Goal: Task Accomplishment & Management: Use online tool/utility

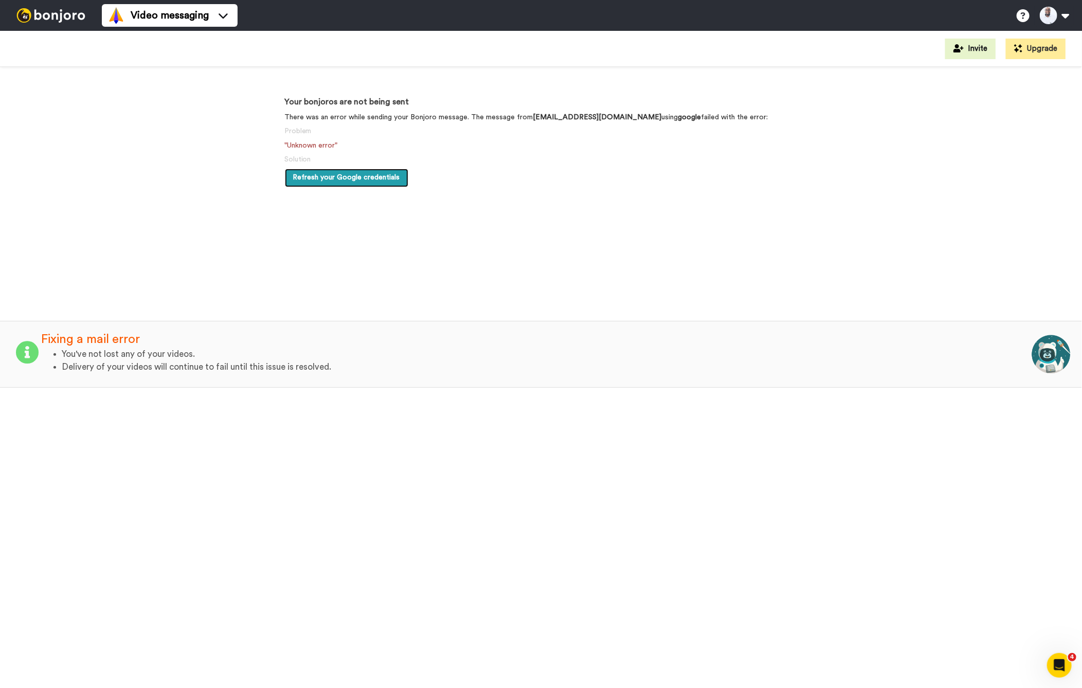
click at [309, 181] on span "Refresh your Google credentials" at bounding box center [346, 177] width 107 height 7
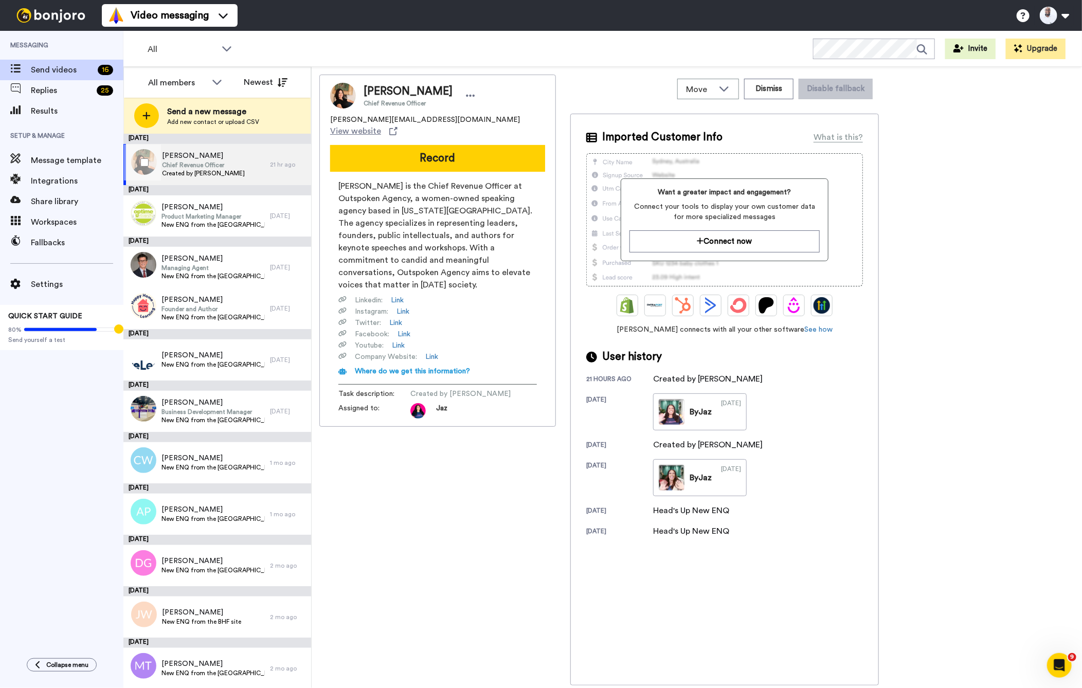
click at [236, 160] on span "Tara Berthier" at bounding box center [203, 156] width 83 height 10
click at [777, 87] on button "Dismiss" at bounding box center [768, 89] width 49 height 21
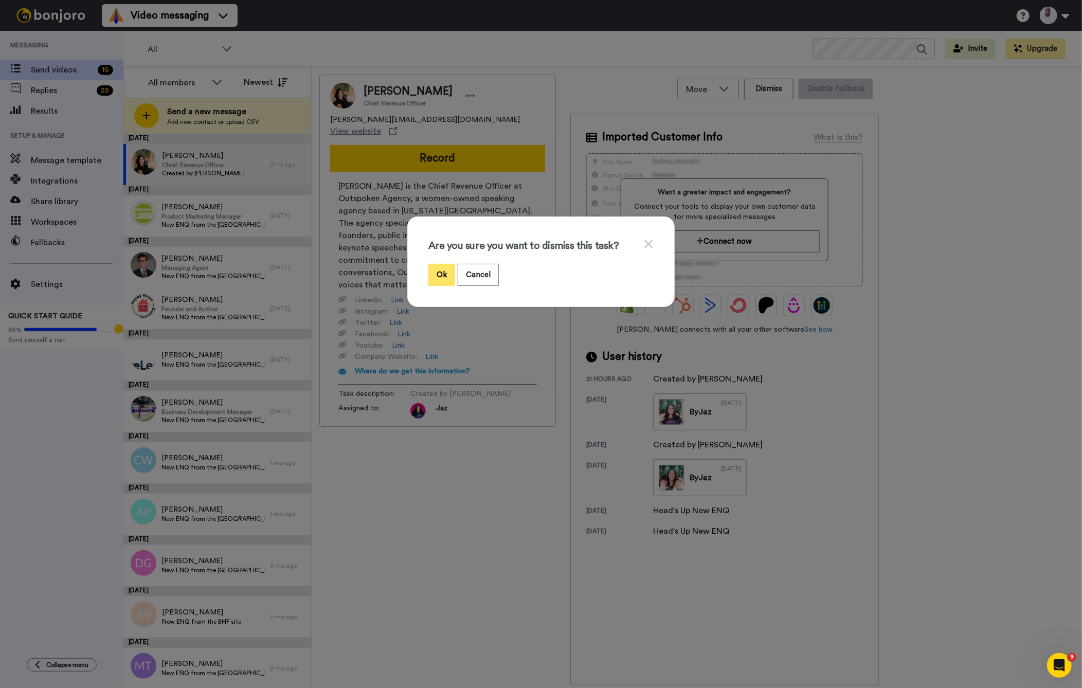
click at [439, 276] on button "Ok" at bounding box center [441, 275] width 27 height 22
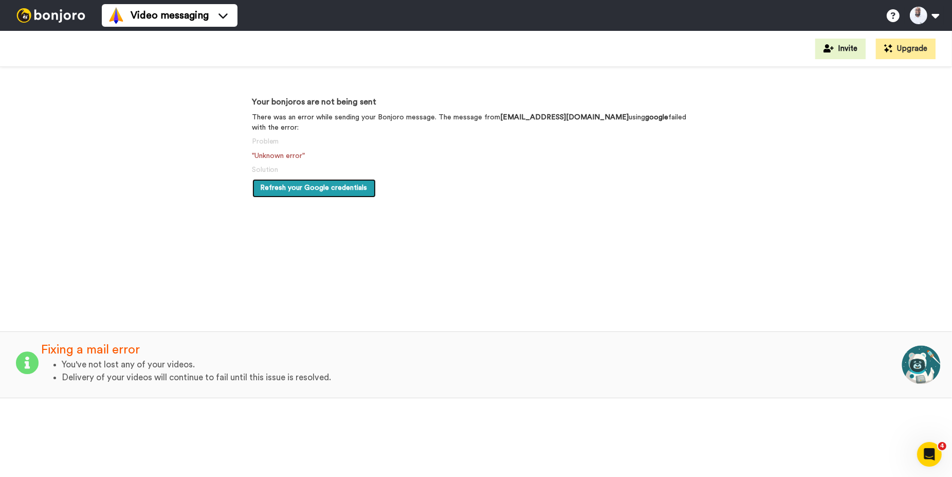
click at [353, 184] on span "Refresh your Google credentials" at bounding box center [314, 187] width 107 height 7
